Goal: Find specific page/section: Find specific page/section

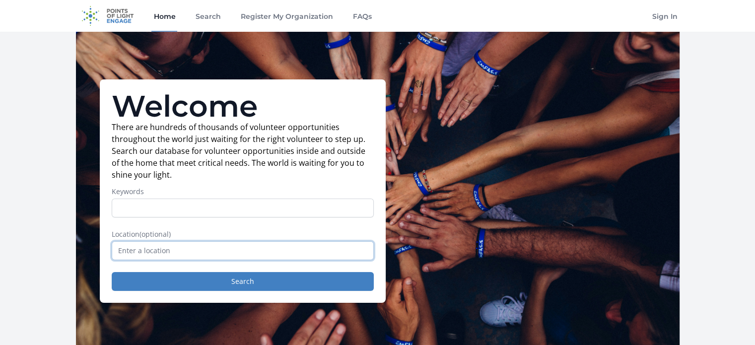
click at [188, 249] on input "text" at bounding box center [243, 250] width 262 height 19
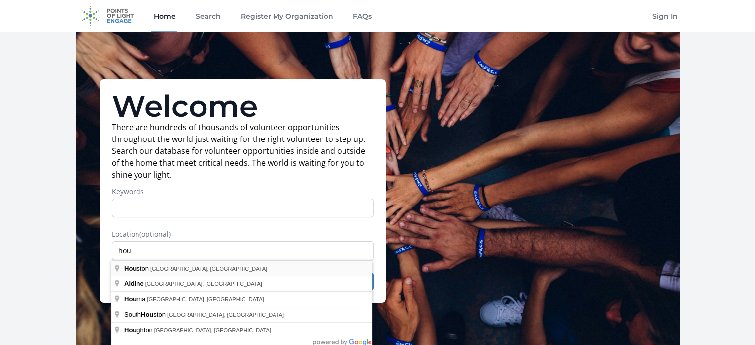
type input "[GEOGRAPHIC_DATA], [GEOGRAPHIC_DATA], [GEOGRAPHIC_DATA]"
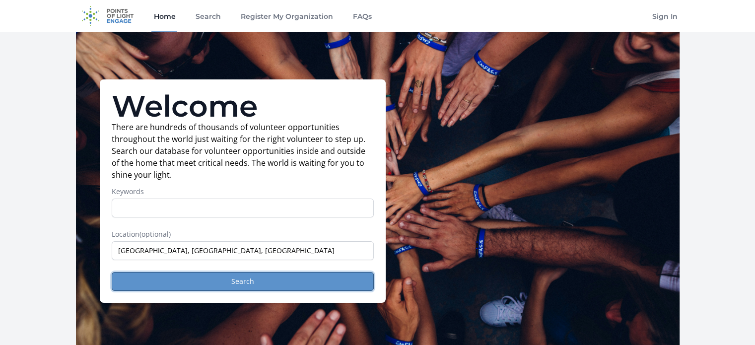
click at [258, 280] on button "Search" at bounding box center [243, 281] width 262 height 19
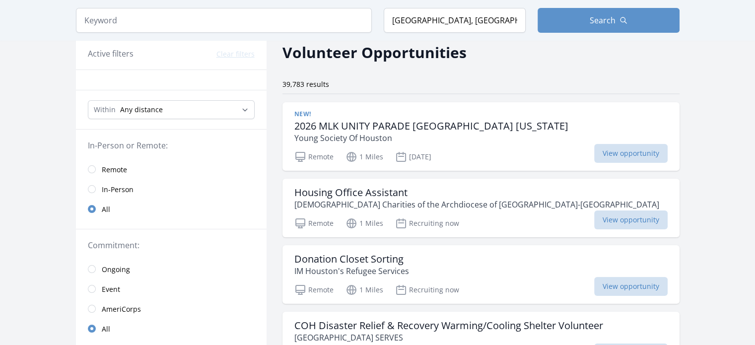
scroll to position [99, 0]
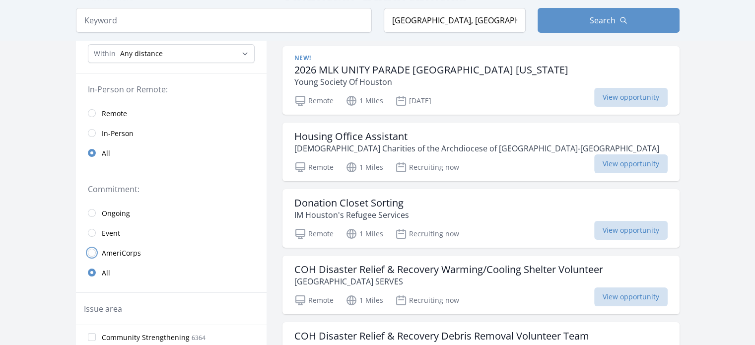
click at [91, 251] on input "radio" at bounding box center [92, 253] width 8 height 8
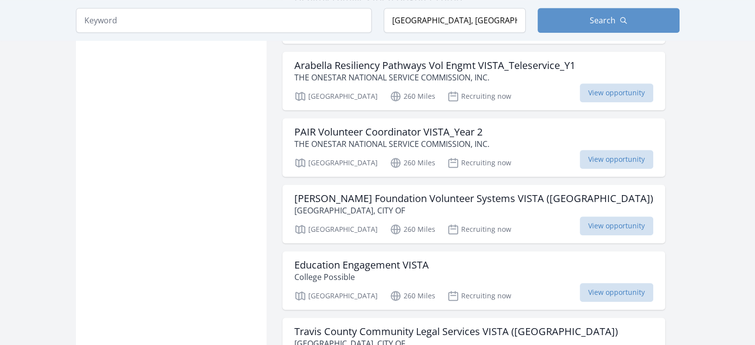
scroll to position [894, 0]
